Goal: Entertainment & Leisure: Consume media (video, audio)

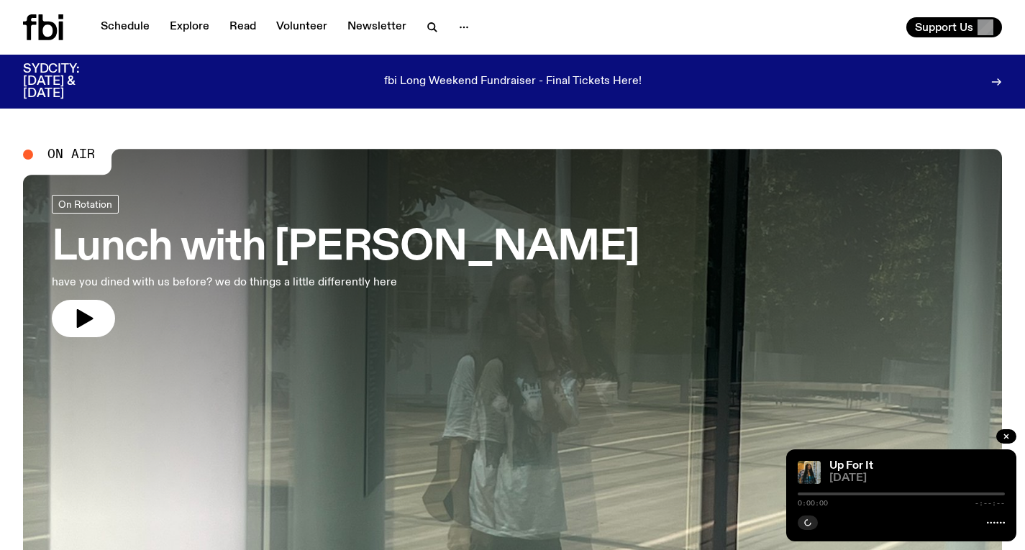
click at [354, 238] on h3 "Lunch with [PERSON_NAME]" at bounding box center [345, 248] width 587 height 40
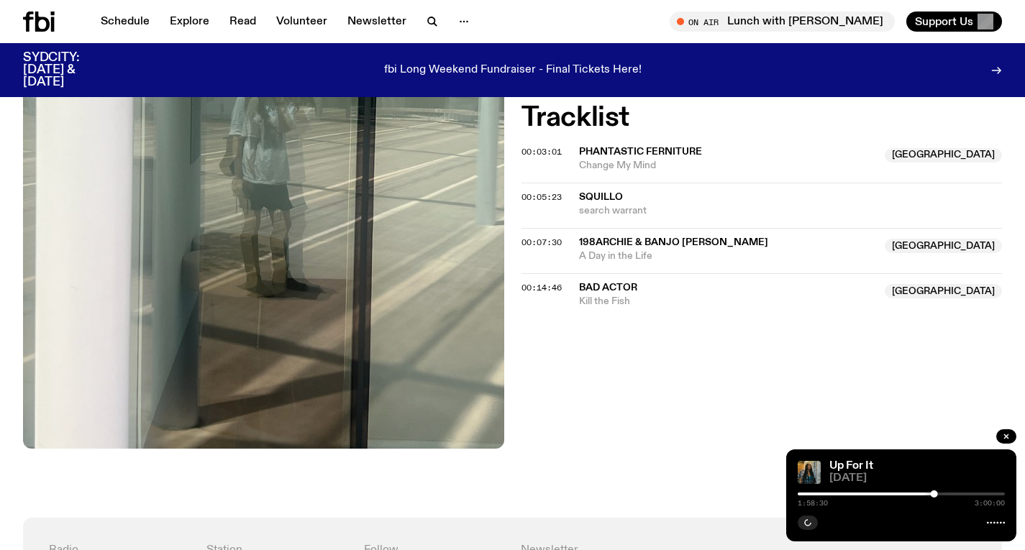
scroll to position [501, 0]
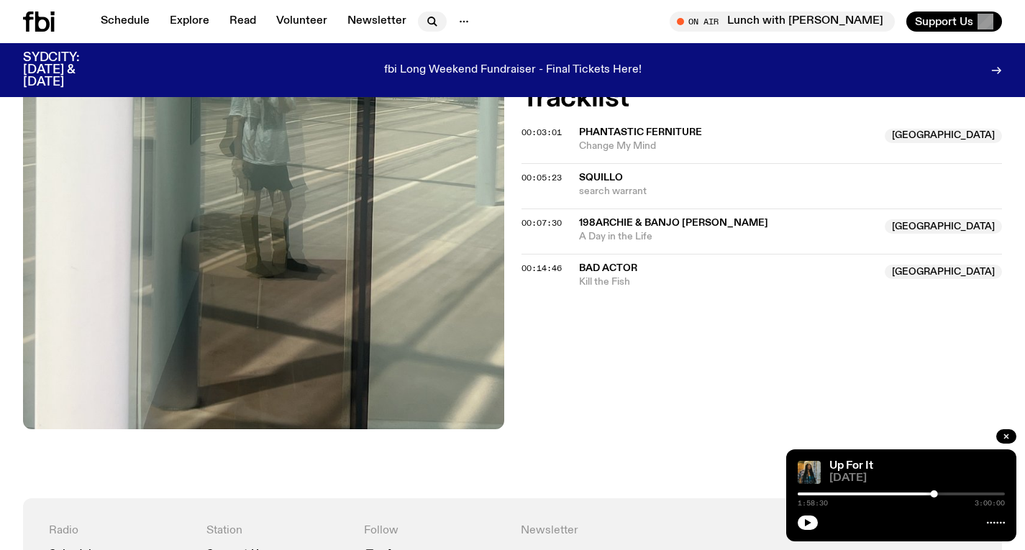
click at [424, 25] on icon "button" at bounding box center [432, 21] width 17 height 17
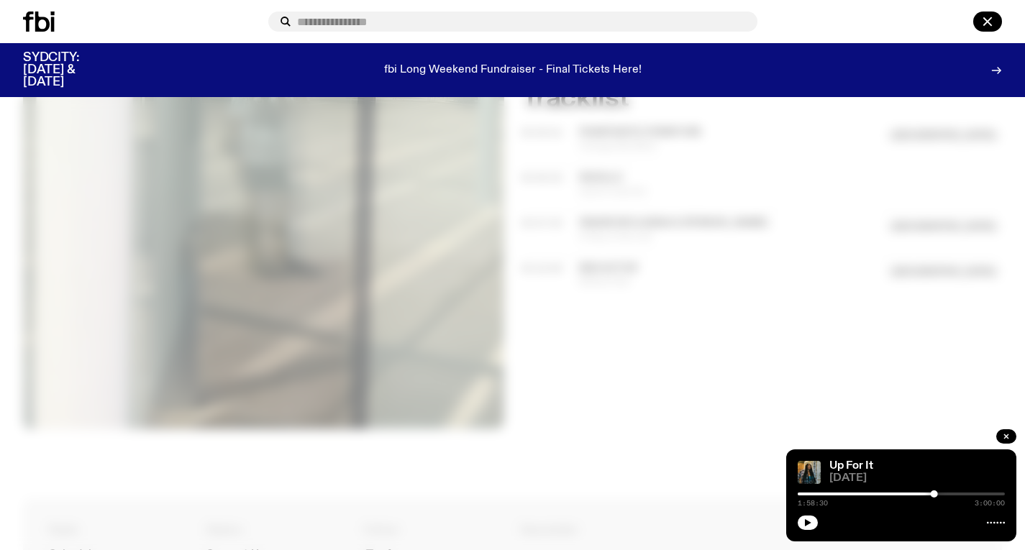
click at [715, 262] on div at bounding box center [512, 275] width 1025 height 550
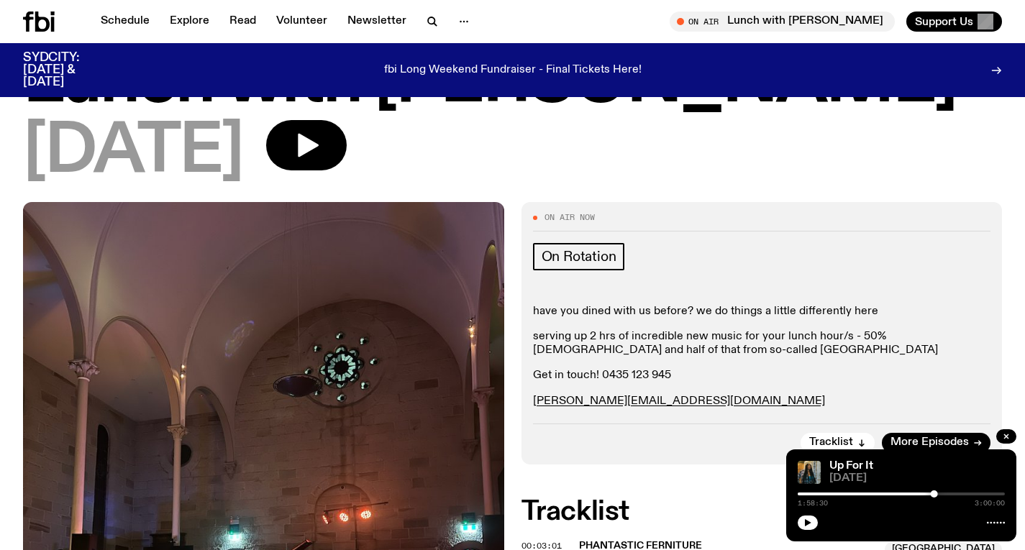
scroll to position [334, 0]
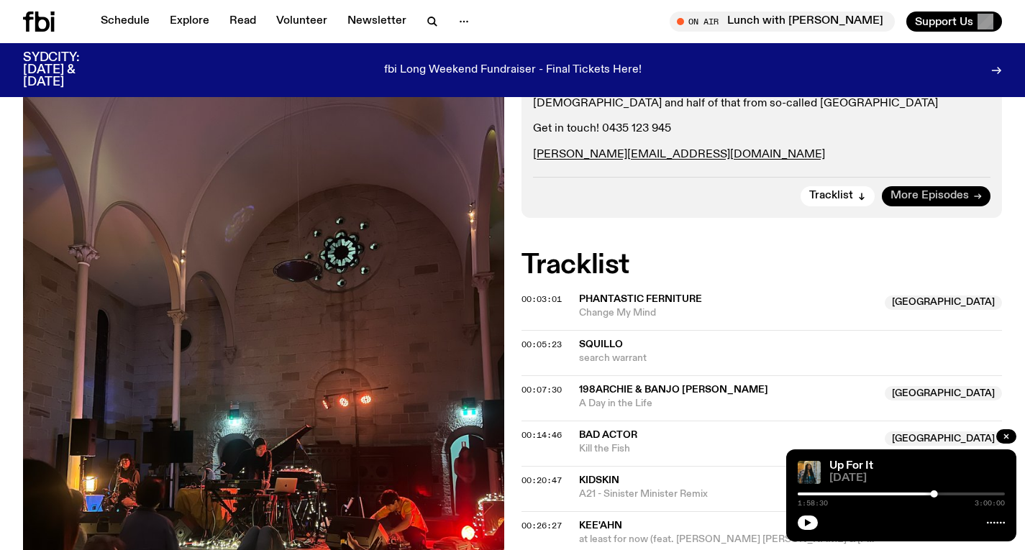
click at [961, 193] on span "More Episodes" at bounding box center [929, 196] width 78 height 11
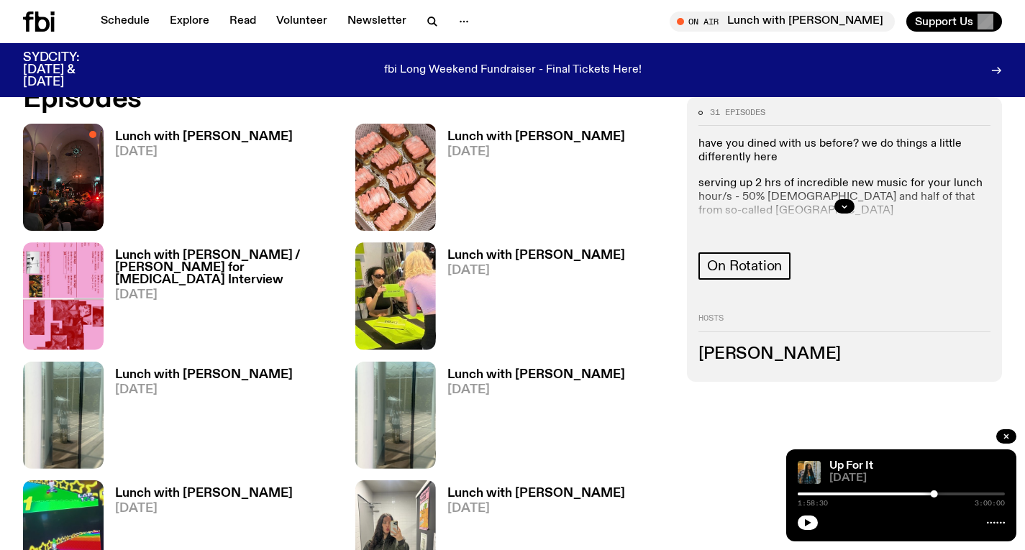
scroll to position [708, 0]
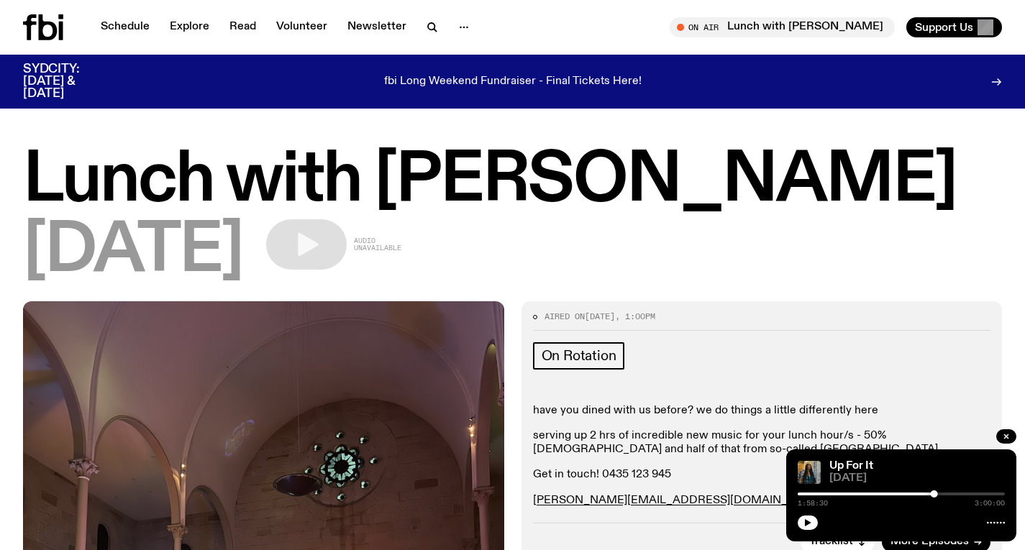
click at [444, 94] on div "fbi Long Weekend Fundraiser - Final Tickets Here!" at bounding box center [513, 81] width 772 height 37
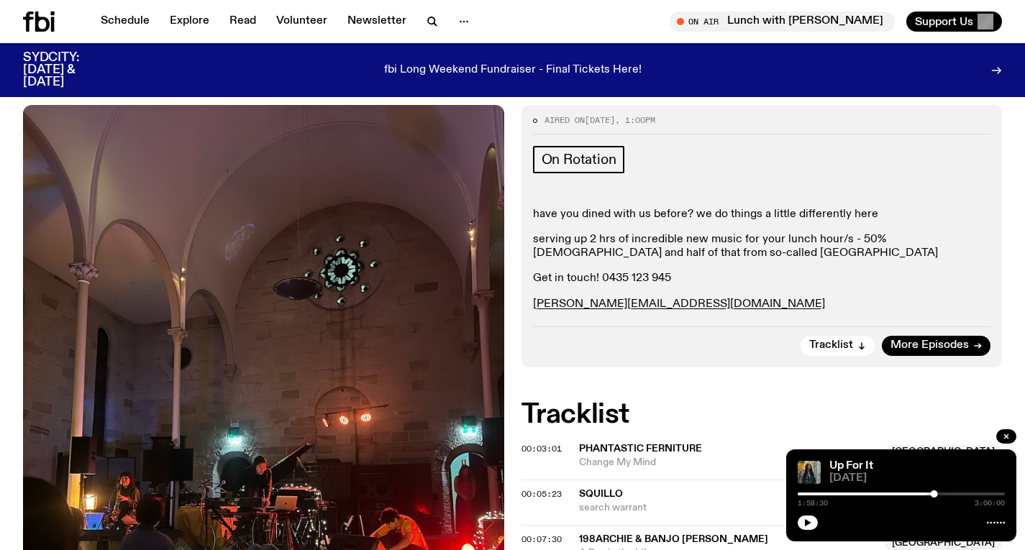
scroll to position [186, 0]
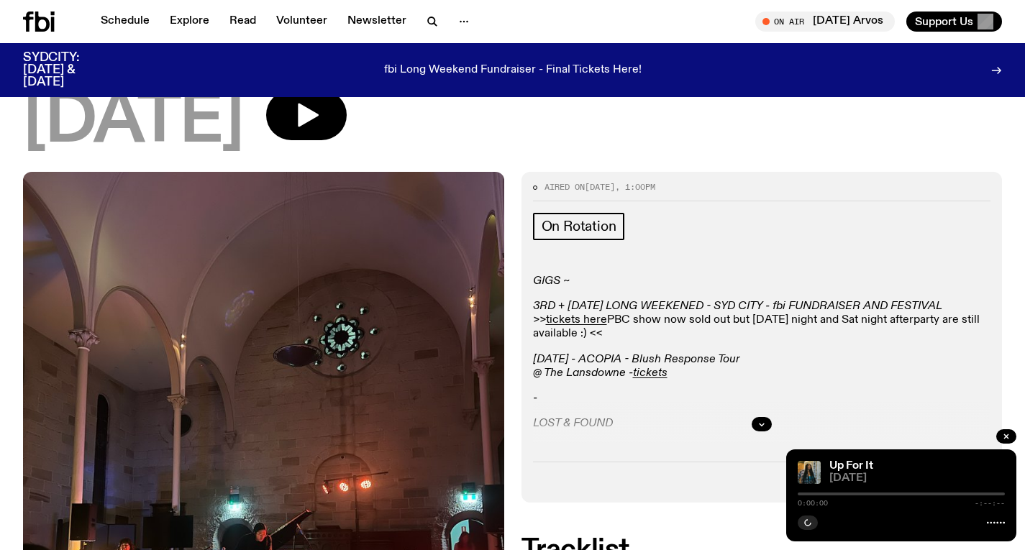
scroll to position [173, 0]
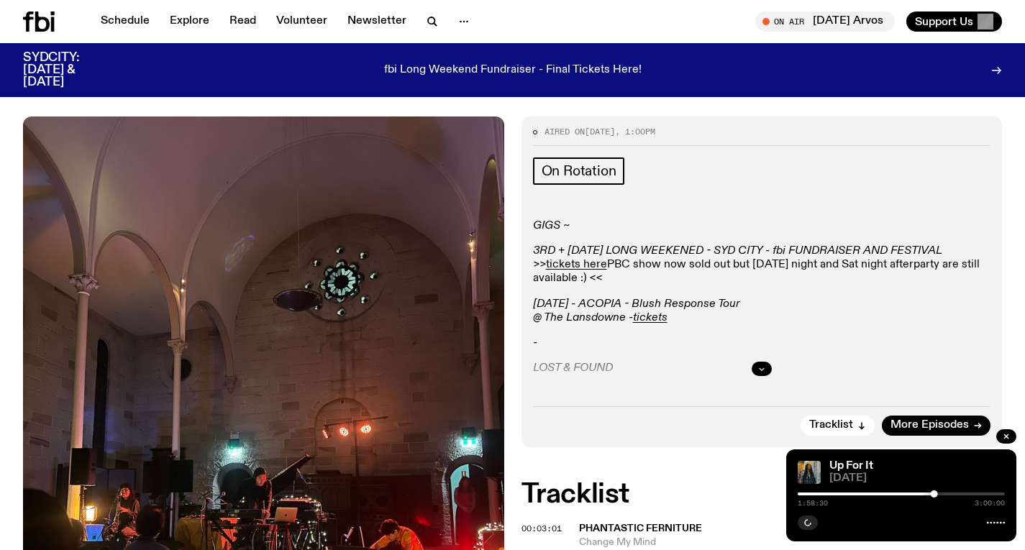
click at [763, 365] on icon "button" at bounding box center [761, 369] width 9 height 9
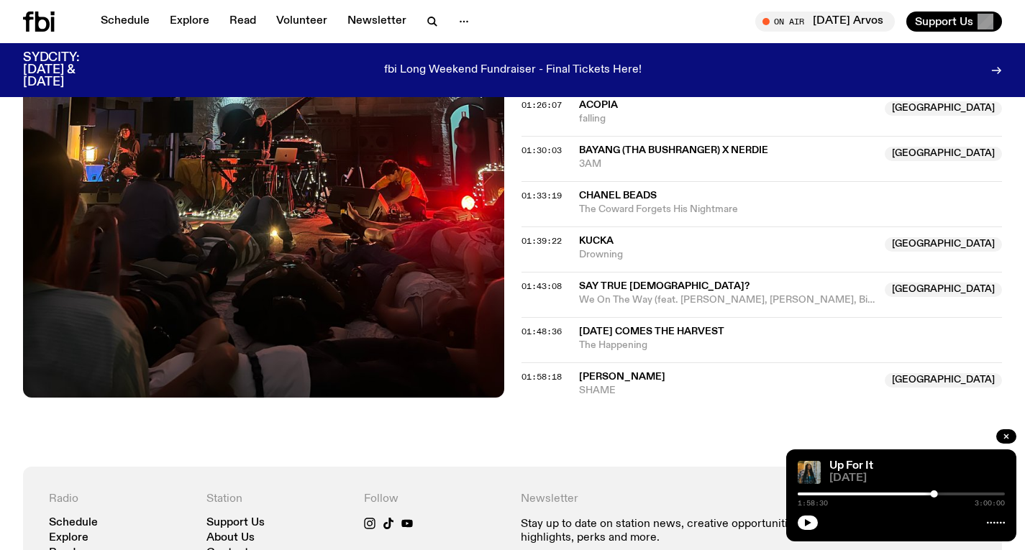
scroll to position [1406, 0]
